Goal: Task Accomplishment & Management: Use online tool/utility

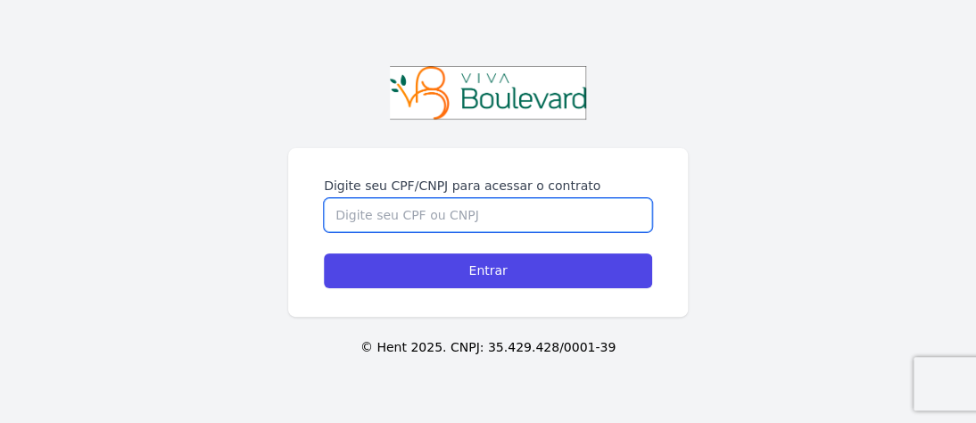
click at [423, 221] on input "Digite seu CPF/CNPJ para acessar o contrato" at bounding box center [488, 215] width 328 height 34
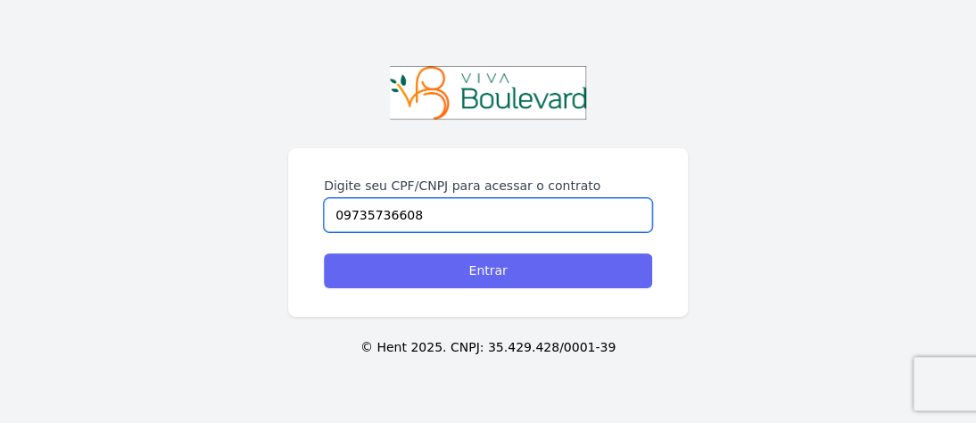
type input "09735736608"
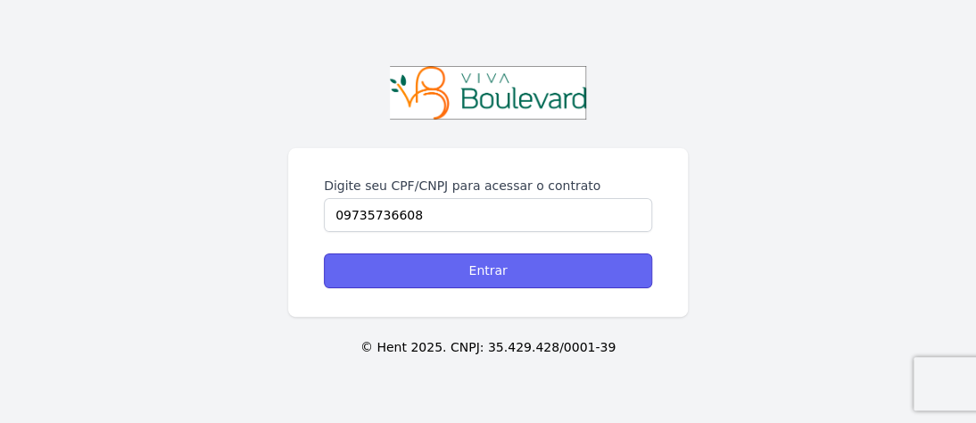
click at [443, 269] on input "Entrar" at bounding box center [488, 270] width 328 height 35
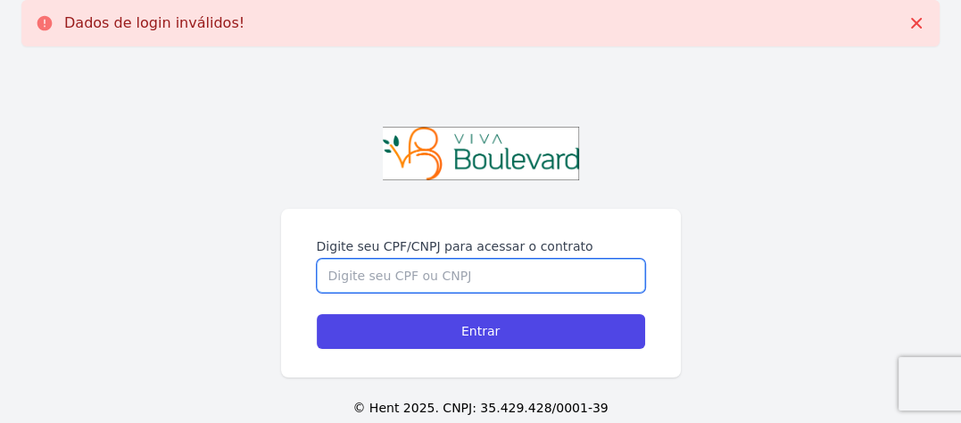
click at [419, 274] on input "Digite seu CPF/CNPJ para acessar o contrato" at bounding box center [481, 276] width 328 height 34
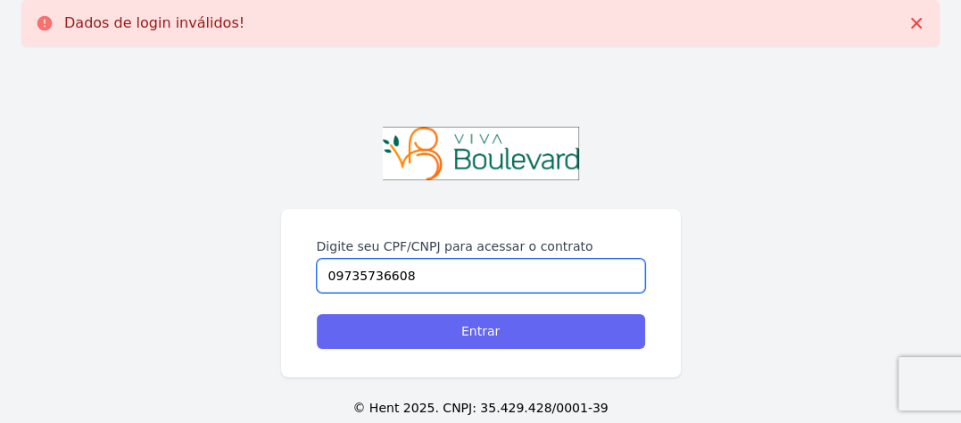
type input "09735736608"
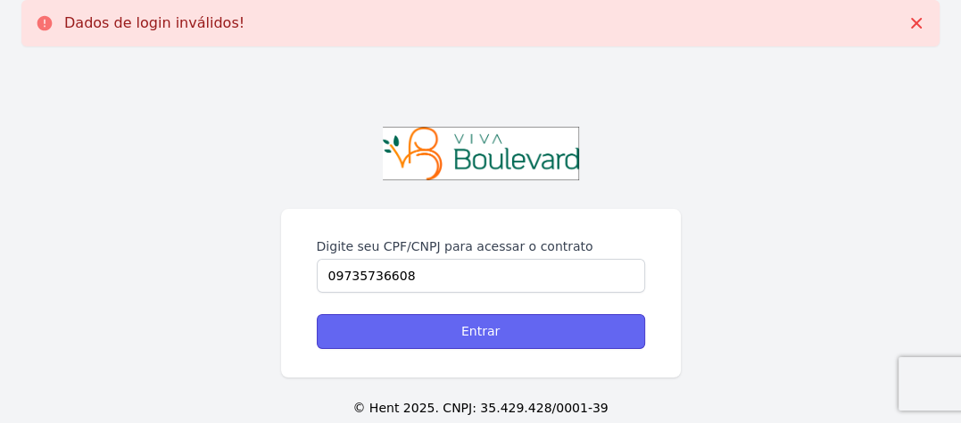
click at [425, 333] on input "Entrar" at bounding box center [481, 331] width 328 height 35
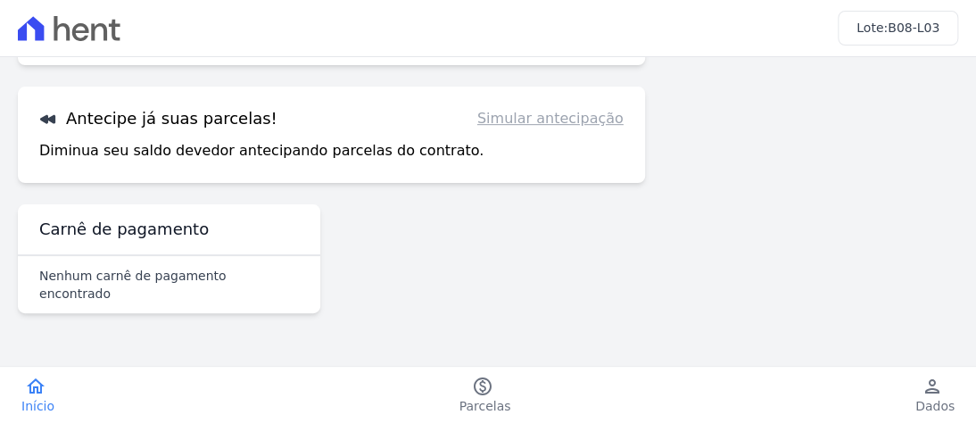
scroll to position [275, 0]
